Goal: Entertainment & Leisure: Consume media (video, audio)

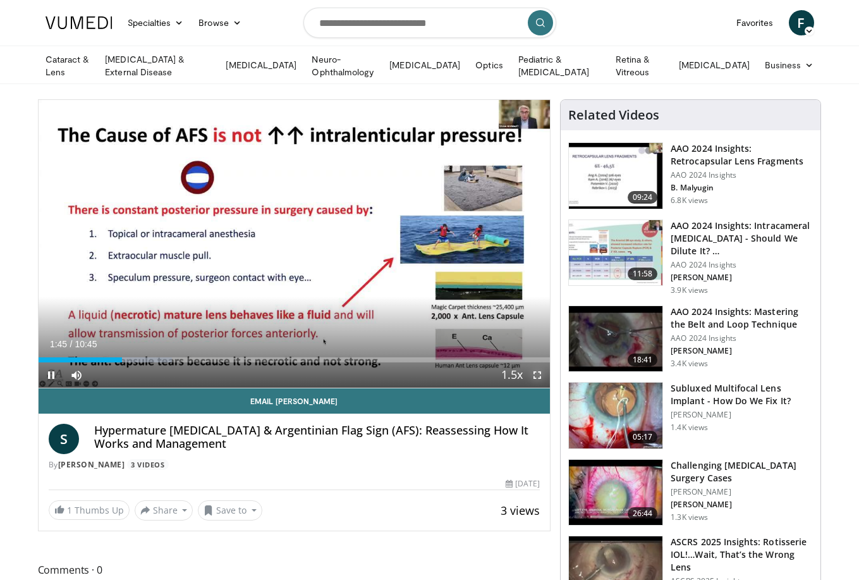
click at [540, 370] on span "Video Player" at bounding box center [537, 374] width 25 height 25
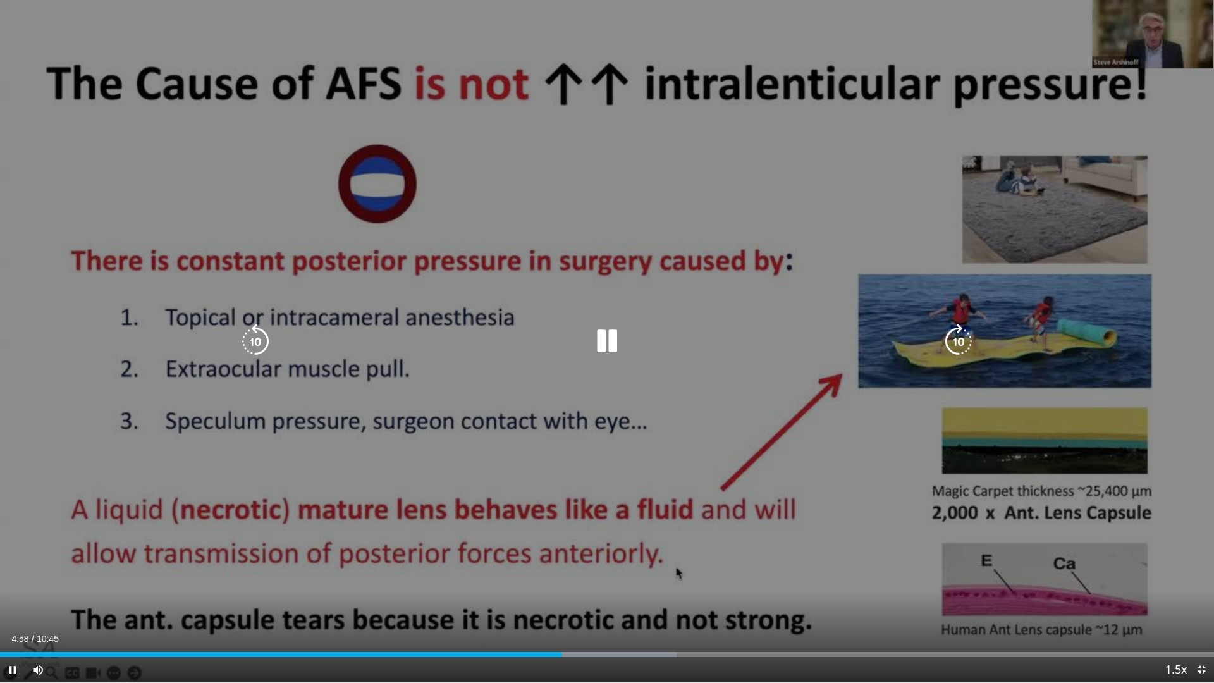
drag, startPoint x: 720, startPoint y: 491, endPoint x: 686, endPoint y: 499, distance: 35.1
drag, startPoint x: 686, startPoint y: 499, endPoint x: 629, endPoint y: 180, distance: 323.7
click at [629, 180] on div "10 seconds Tap to unmute" at bounding box center [607, 341] width 1214 height 682
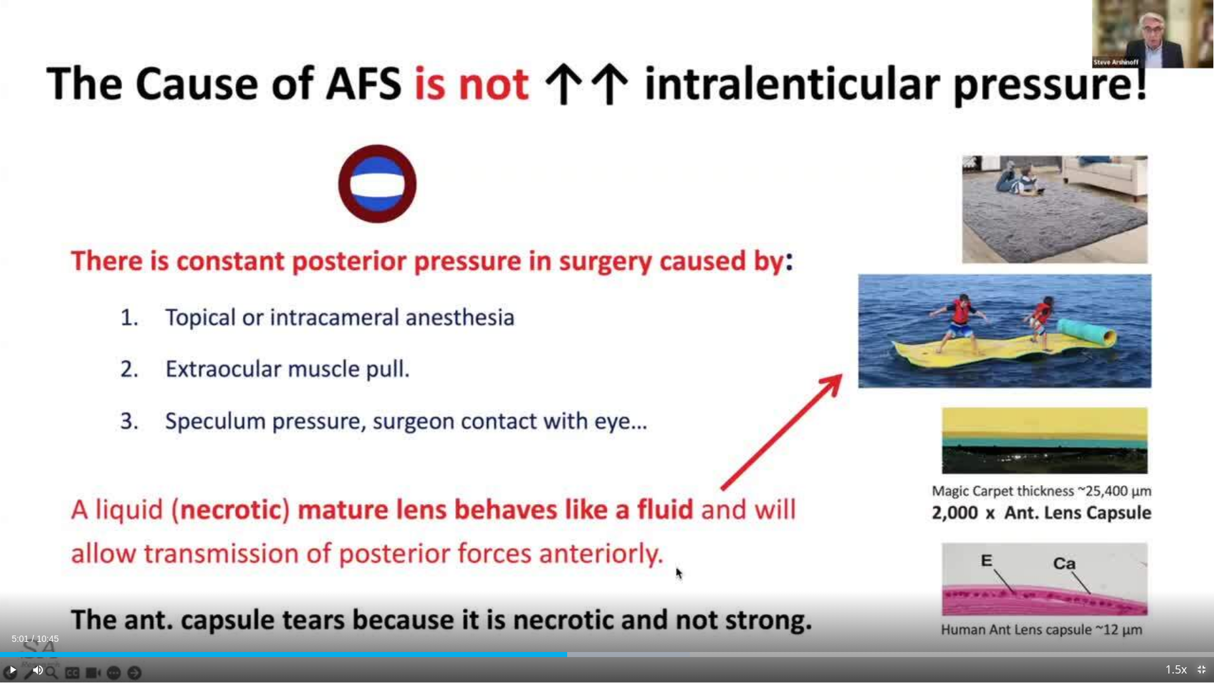
click at [868, 579] on span "Video Player" at bounding box center [1201, 669] width 25 height 25
